Goal: Find specific page/section: Find specific page/section

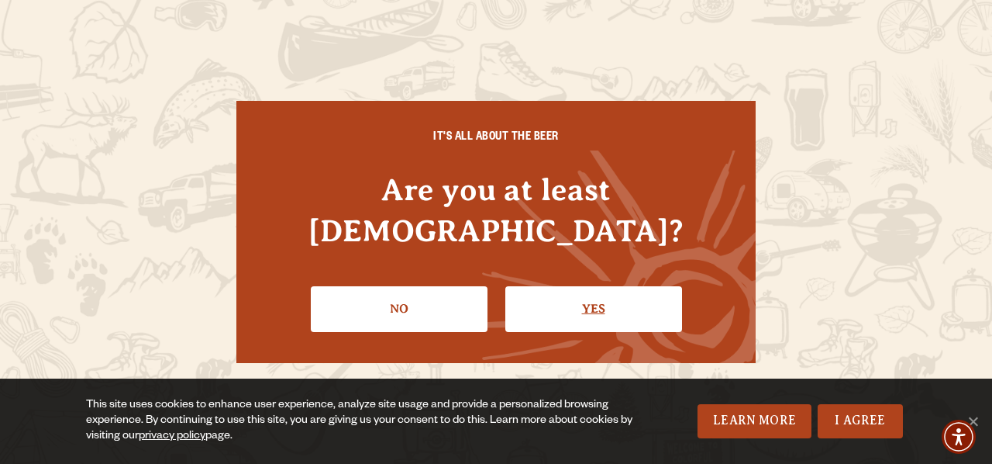
click at [563, 287] on link "Yes" at bounding box center [593, 308] width 177 height 45
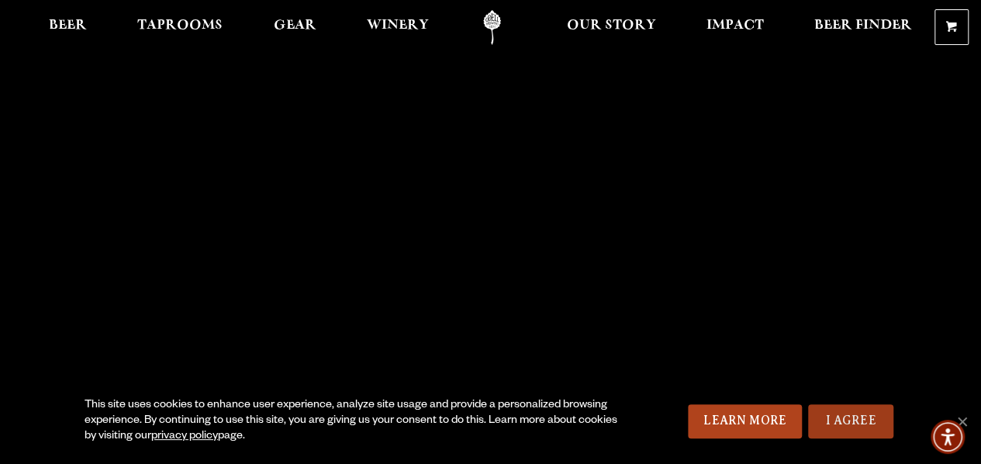
click at [839, 421] on link "I Agree" at bounding box center [850, 421] width 85 height 34
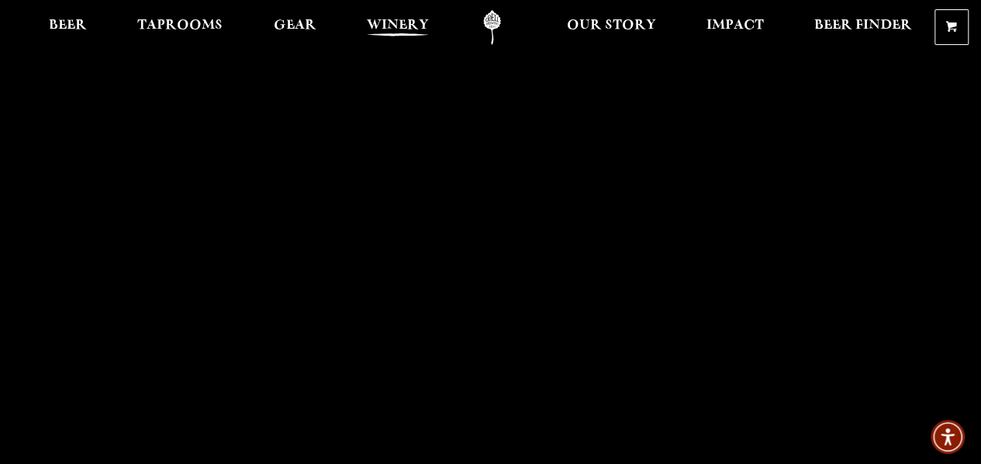
click at [402, 22] on span "Winery" at bounding box center [398, 25] width 62 height 12
click at [189, 24] on span "Taprooms" at bounding box center [179, 25] width 85 height 12
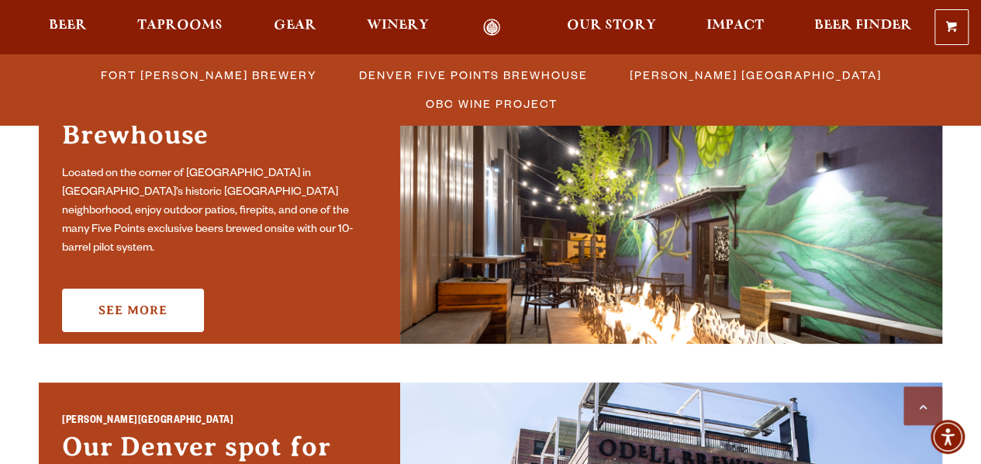
scroll to position [465, 0]
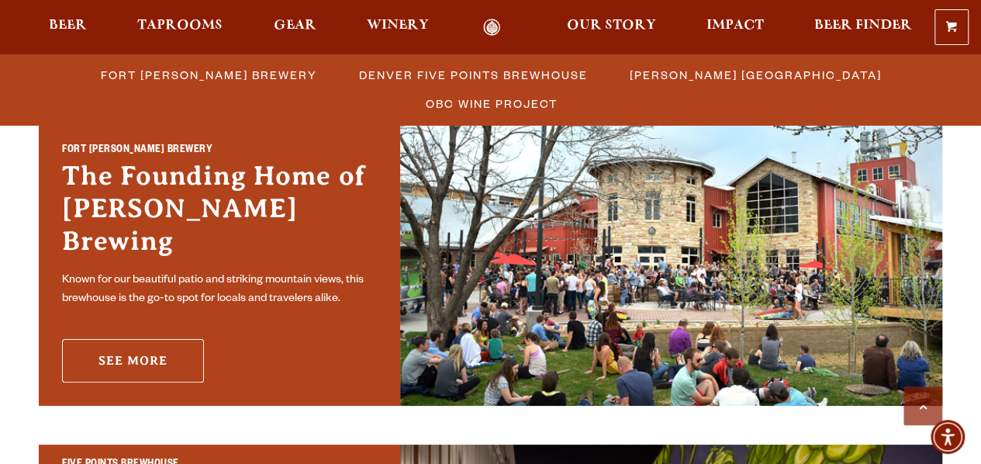
click at [147, 339] on link "See More" at bounding box center [133, 360] width 142 height 43
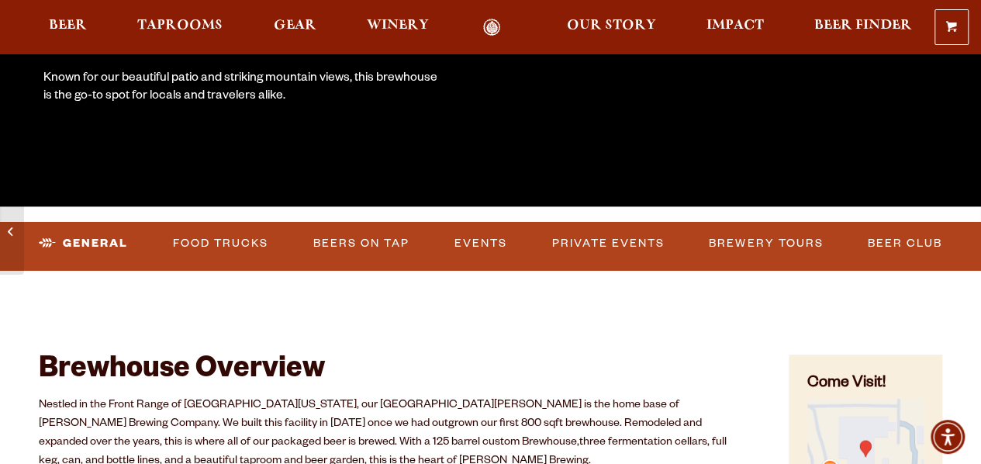
scroll to position [388, 0]
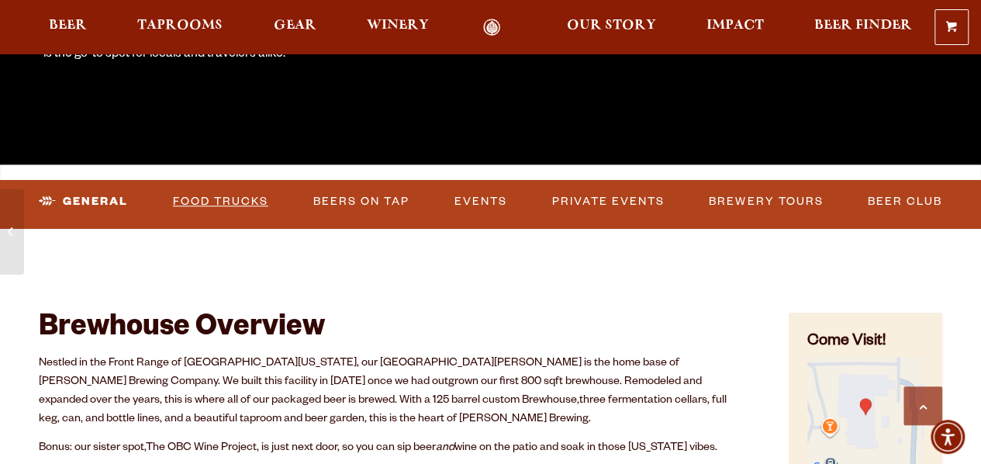
click at [250, 203] on link "Food Trucks" at bounding box center [221, 202] width 108 height 36
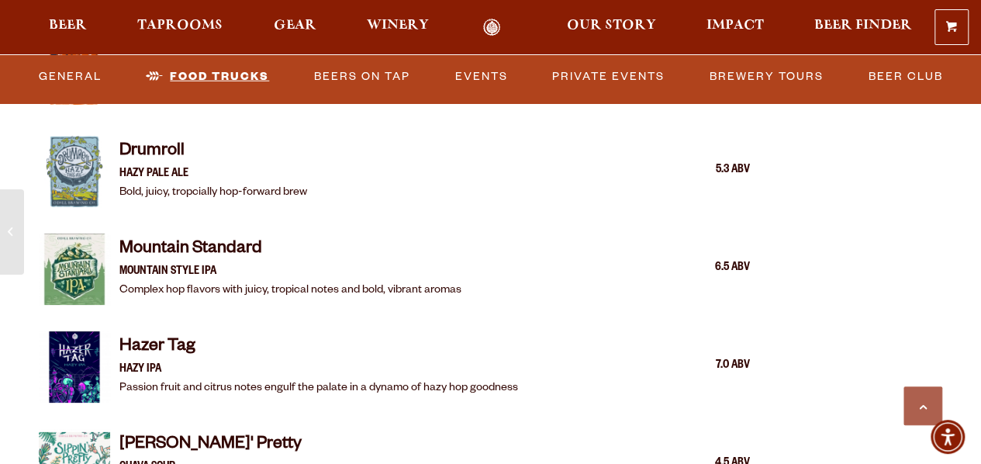
scroll to position [1861, 0]
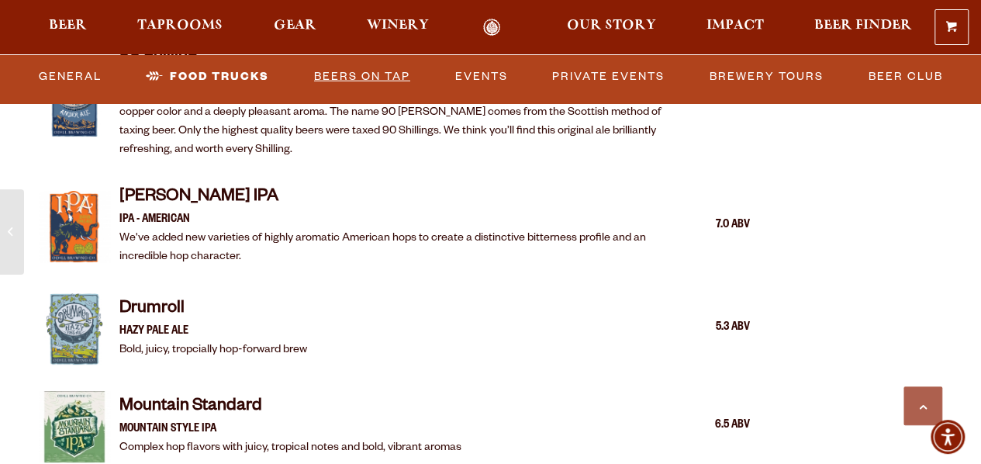
click at [388, 75] on link "Beers on Tap" at bounding box center [362, 76] width 109 height 36
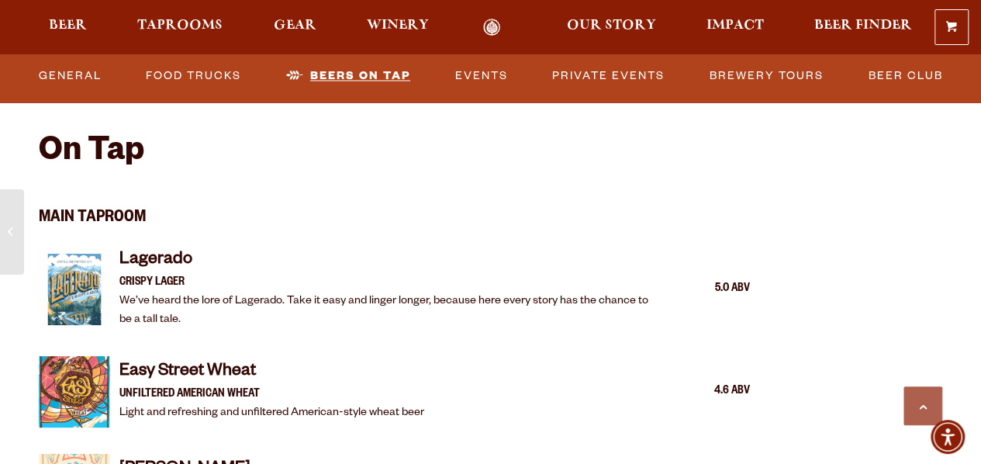
scroll to position [1349, 0]
